Goal: Go to known website: Access a specific website the user already knows

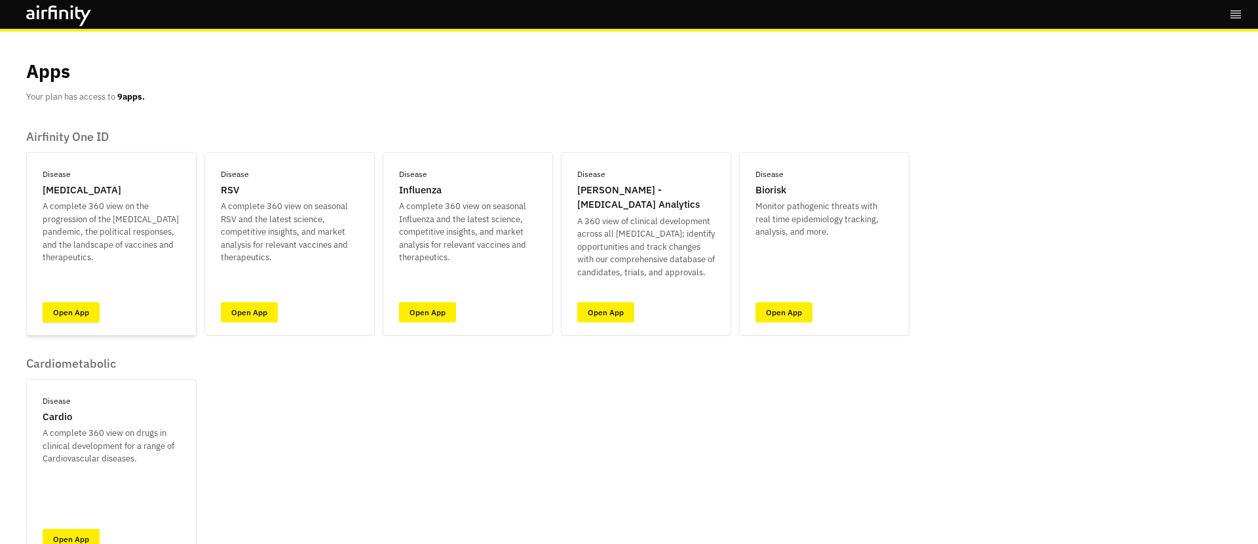
click at [73, 307] on link "Open App" at bounding box center [71, 312] width 57 height 20
